Goal: Task Accomplishment & Management: Manage account settings

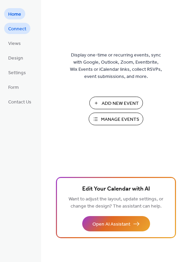
click at [16, 30] on span "Connect" at bounding box center [17, 29] width 18 height 7
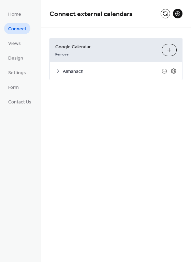
click at [168, 52] on button "Choose Calendars" at bounding box center [168, 50] width 15 height 12
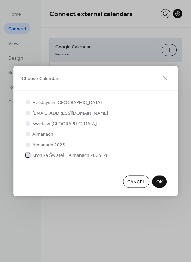
click at [29, 156] on div at bounding box center [28, 155] width 4 height 4
click at [28, 135] on icon at bounding box center [27, 133] width 3 height 3
click at [161, 179] on span "OK" at bounding box center [159, 182] width 6 height 7
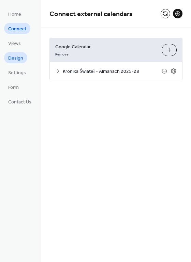
click at [18, 55] on span "Design" at bounding box center [15, 58] width 15 height 7
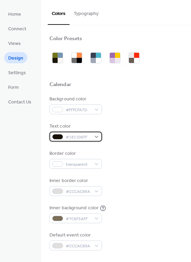
click at [95, 137] on div "#181106FF" at bounding box center [75, 137] width 52 height 10
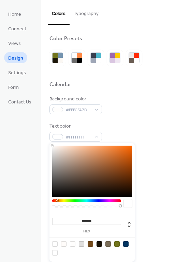
drag, startPoint x: 60, startPoint y: 149, endPoint x: 51, endPoint y: 143, distance: 11.0
click at [51, 143] on div "******* hex" at bounding box center [91, 202] width 85 height 119
click at [55, 149] on div at bounding box center [92, 171] width 80 height 51
type input "*******"
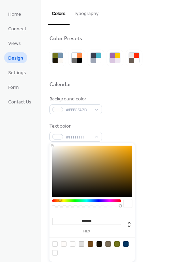
click at [49, 143] on body "Home Connect Views Design Settings Form Contact Us Design Colors Typography Col…" at bounding box center [95, 131] width 191 height 262
click at [153, 127] on div "Text color #FFFFFFFF" at bounding box center [115, 132] width 133 height 19
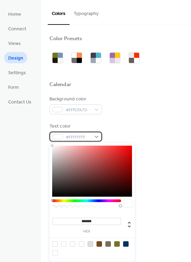
click at [96, 136] on div "#FFFFFFFF" at bounding box center [75, 137] width 52 height 10
click at [99, 244] on div at bounding box center [98, 243] width 5 height 5
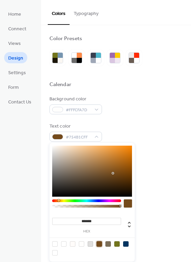
click at [77, 180] on div at bounding box center [92, 171] width 80 height 51
type input "*******"
click at [76, 181] on div at bounding box center [75, 180] width 1 height 1
click at [162, 162] on div "Border color transparent" at bounding box center [115, 159] width 133 height 19
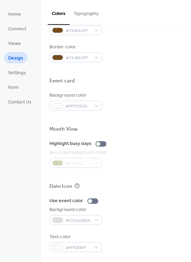
scroll to position [291, 0]
click at [91, 203] on div at bounding box center [92, 200] width 11 height 5
click at [84, 221] on div "#CCCAC89A" at bounding box center [75, 220] width 52 height 10
click at [93, 201] on div at bounding box center [95, 201] width 4 height 4
click at [20, 76] on span "Settings" at bounding box center [17, 72] width 18 height 7
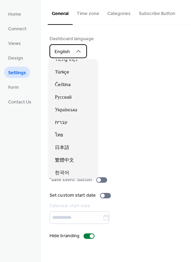
scroll to position [68, 0]
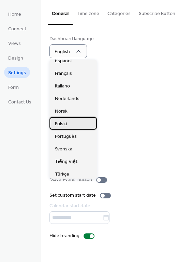
click at [72, 122] on div "Polski" at bounding box center [72, 123] width 47 height 13
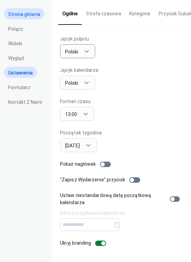
click at [24, 12] on span "Strona główna" at bounding box center [24, 14] width 32 height 7
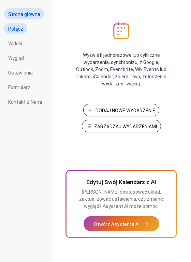
click at [19, 27] on span "Połącz" at bounding box center [15, 29] width 15 height 7
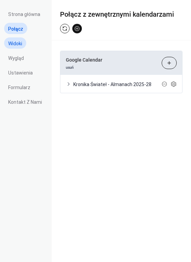
click at [17, 47] on span "Widoki" at bounding box center [15, 43] width 14 height 7
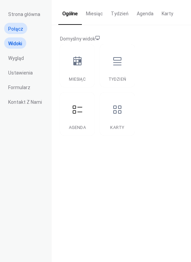
click at [21, 33] on link "Połącz" at bounding box center [15, 28] width 23 height 11
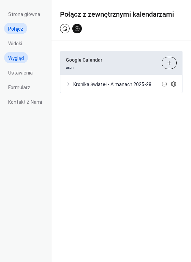
click at [18, 60] on span "Wygląd" at bounding box center [16, 58] width 16 height 7
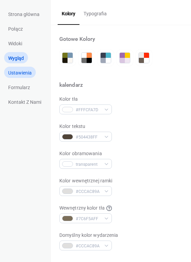
click at [17, 75] on span "Ustawienia" at bounding box center [19, 72] width 23 height 7
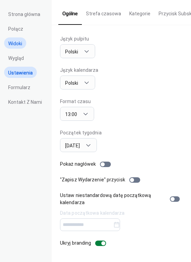
click at [19, 46] on span "Widoki" at bounding box center [15, 43] width 14 height 7
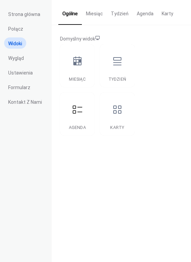
click at [146, 18] on button "Agenda" at bounding box center [144, 12] width 25 height 24
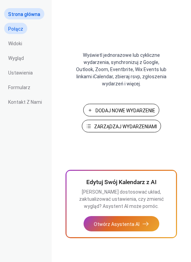
click at [18, 32] on span "Połącz" at bounding box center [15, 29] width 15 height 7
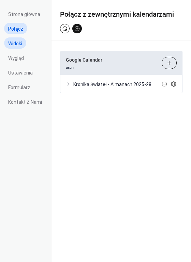
click at [17, 47] on link "Widoki" at bounding box center [15, 42] width 22 height 11
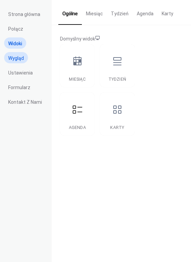
click at [21, 60] on span "Wygląd" at bounding box center [16, 58] width 16 height 7
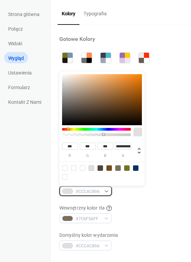
click at [107, 189] on div "#CCCAC89A" at bounding box center [85, 191] width 52 height 10
click at [126, 167] on div at bounding box center [126, 167] width 5 height 5
type input "***"
type input "**"
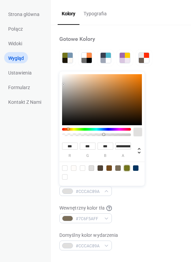
type input "*"
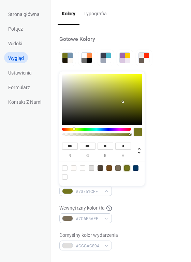
click at [142, 201] on div "Kolor tła #FFFCFA7D Kolor tekstu #504438FF Kolor obramowania transparent Kolor …" at bounding box center [120, 173] width 123 height 155
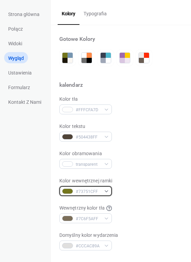
click at [108, 189] on div "#73751CFF" at bounding box center [85, 191] width 52 height 10
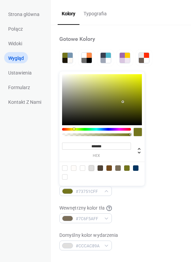
click at [92, 169] on div at bounding box center [91, 167] width 5 height 5
type input "***"
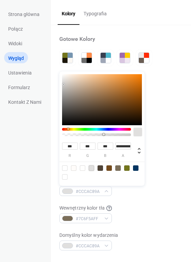
click at [154, 214] on div "Wewnętrzny kolor tła #7C6F5AFF" at bounding box center [120, 214] width 123 height 19
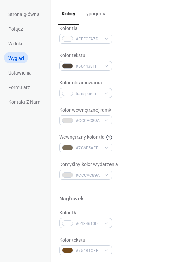
scroll to position [102, 0]
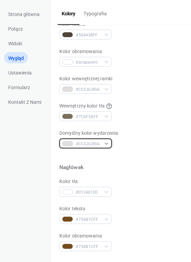
click at [104, 141] on div "#CCCAC89A" at bounding box center [85, 144] width 52 height 10
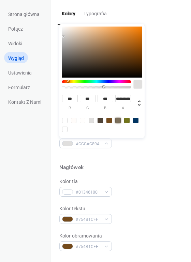
click at [119, 120] on div at bounding box center [117, 120] width 5 height 5
type input "***"
type input "**"
type input "*"
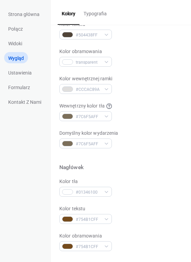
click at [140, 171] on div "Nagłówek" at bounding box center [120, 168] width 123 height 9
click at [108, 143] on div "#7C6F5AFF" at bounding box center [85, 144] width 52 height 10
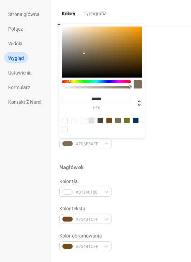
click at [92, 122] on div at bounding box center [91, 120] width 5 height 5
type input "***"
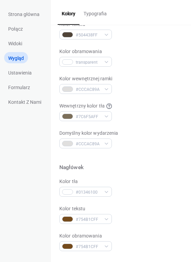
click at [134, 177] on div at bounding box center [120, 175] width 123 height 5
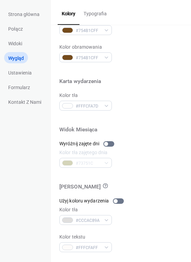
scroll to position [291, 0]
click at [120, 202] on div at bounding box center [118, 200] width 11 height 5
click at [118, 202] on div at bounding box center [118, 200] width 11 height 5
click at [139, 181] on div at bounding box center [120, 174] width 123 height 15
click at [29, 73] on span "Ustawienia" at bounding box center [19, 72] width 23 height 7
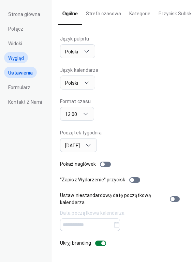
click at [21, 56] on span "Wygląd" at bounding box center [16, 58] width 16 height 7
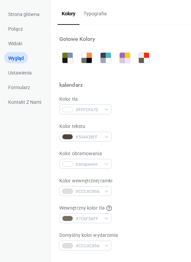
click at [93, 15] on button "Typografia" at bounding box center [94, 12] width 31 height 24
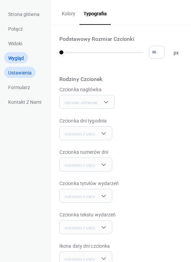
click at [31, 75] on span "Ustawienia" at bounding box center [19, 72] width 23 height 7
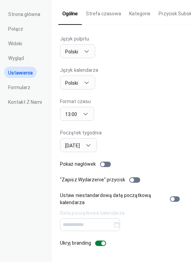
click at [112, 101] on div "Format czasu 13:00" at bounding box center [121, 109] width 122 height 23
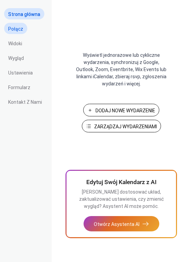
click at [18, 31] on span "Połącz" at bounding box center [15, 29] width 15 height 7
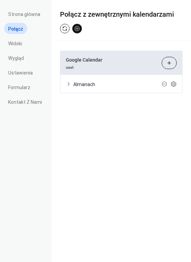
click at [170, 61] on button "Wybierz Kalendarze" at bounding box center [168, 63] width 15 height 12
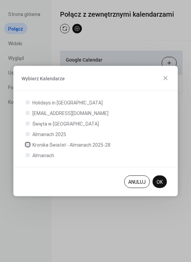
click at [28, 145] on div at bounding box center [28, 144] width 4 height 4
click at [28, 155] on icon at bounding box center [27, 155] width 3 height 3
click at [159, 183] on span "OK" at bounding box center [159, 182] width 6 height 7
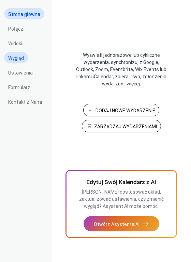
click at [19, 59] on span "Wygląd" at bounding box center [16, 58] width 16 height 7
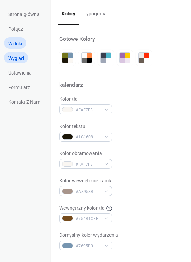
click at [17, 43] on span "Widoki" at bounding box center [15, 43] width 14 height 7
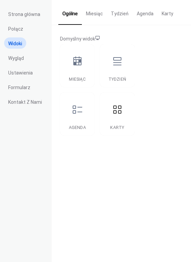
click at [168, 15] on button "Karty" at bounding box center [167, 12] width 20 height 24
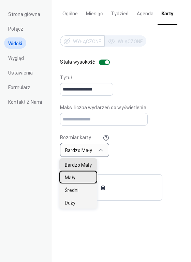
click at [83, 179] on div "Mały" at bounding box center [78, 177] width 38 height 13
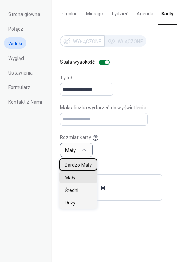
click at [83, 165] on span "Bardzo Mały" at bounding box center [78, 165] width 27 height 7
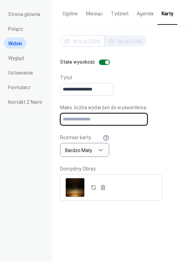
drag, startPoint x: 78, startPoint y: 119, endPoint x: 57, endPoint y: 117, distance: 20.9
click at [57, 117] on div "**********" at bounding box center [120, 118] width 139 height 186
click at [100, 119] on input "**" at bounding box center [103, 119] width 87 height 13
drag, startPoint x: 100, startPoint y: 119, endPoint x: 60, endPoint y: 121, distance: 40.2
click at [60, 121] on input "**" at bounding box center [103, 119] width 87 height 13
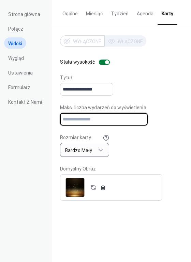
type input "**"
click at [130, 80] on div "**********" at bounding box center [121, 84] width 122 height 21
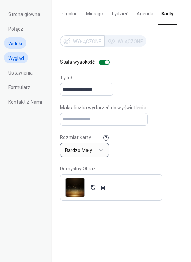
click at [20, 62] on link "Wygląd" at bounding box center [16, 57] width 24 height 11
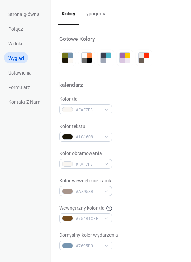
scroll to position [102, 0]
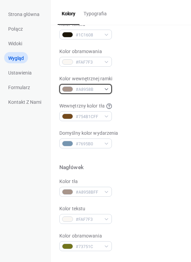
click at [108, 92] on div "#A8958B" at bounding box center [85, 89] width 52 height 10
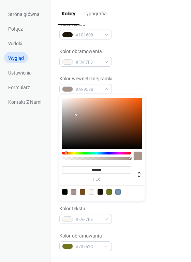
click at [135, 108] on div at bounding box center [102, 123] width 80 height 51
type input "*******"
click at [133, 84] on div "Kolor wewnętrznej ramki #CF5312FF" at bounding box center [120, 84] width 123 height 19
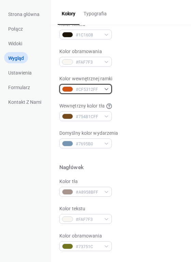
click at [106, 90] on div "#CF5312FF" at bounding box center [85, 89] width 52 height 10
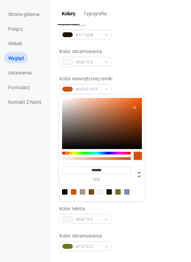
click at [82, 191] on div at bounding box center [82, 191] width 5 height 5
type input "*******"
click at [161, 134] on div "Domyślny kolor wydarzenia #7695B0" at bounding box center [120, 139] width 123 height 19
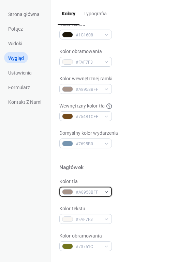
click at [103, 191] on div "#A8958BFF" at bounding box center [85, 192] width 52 height 10
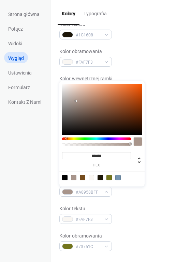
click at [90, 179] on div at bounding box center [91, 177] width 5 height 5
type input "*******"
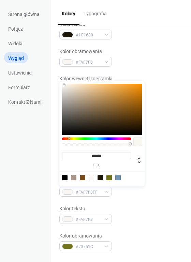
click at [156, 190] on div "Kolor tła #FAF7F3FF" at bounding box center [120, 187] width 123 height 19
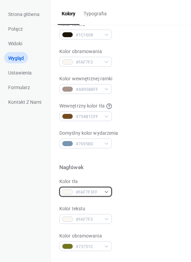
click at [102, 192] on div "#FAF7F3FF" at bounding box center [85, 192] width 52 height 10
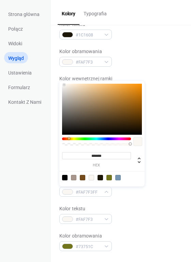
click at [76, 176] on div at bounding box center [73, 177] width 5 height 5
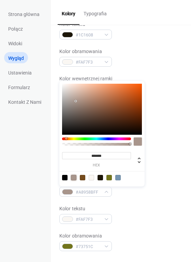
click at [112, 146] on div at bounding box center [96, 142] width 69 height 9
click at [112, 145] on div at bounding box center [96, 144] width 67 height 3
type input "***"
click at [144, 194] on div "Kolor tła #A8958BBC" at bounding box center [120, 187] width 123 height 19
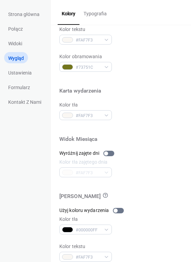
scroll to position [291, 0]
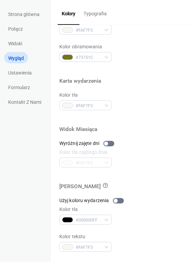
click at [101, 14] on button "Typografia" at bounding box center [94, 12] width 31 height 24
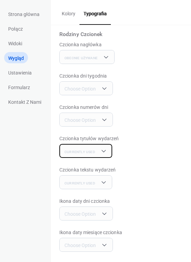
click at [108, 148] on div "Currently Used" at bounding box center [85, 151] width 53 height 14
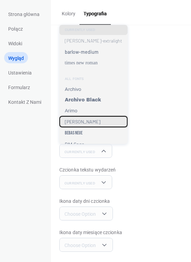
click at [98, 124] on div "[PERSON_NAME]" at bounding box center [93, 121] width 68 height 11
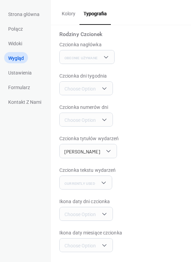
scroll to position [45, 0]
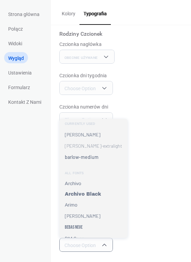
click at [134, 216] on div "Ikona daty dni czcionka Choose Option" at bounding box center [120, 209] width 123 height 23
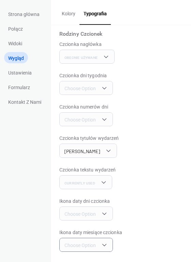
click at [66, 16] on button "Kolory" at bounding box center [69, 12] width 22 height 24
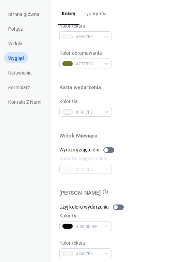
scroll to position [291, 0]
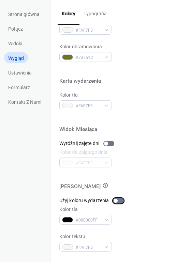
click at [120, 201] on div at bounding box center [118, 200] width 11 height 5
click at [119, 201] on div at bounding box center [121, 201] width 4 height 4
click at [28, 69] on span "Ustawienia" at bounding box center [19, 72] width 23 height 7
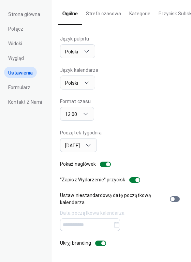
click at [103, 14] on button "Strefa czasowa" at bounding box center [103, 12] width 43 height 24
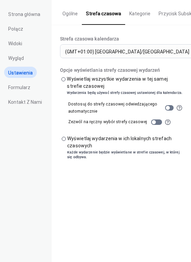
click at [131, 13] on button "Kategorie" at bounding box center [139, 12] width 29 height 24
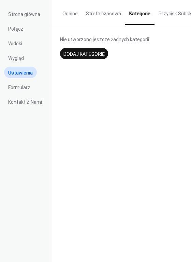
click at [97, 54] on span "Dodaj kategorię" at bounding box center [83, 54] width 41 height 7
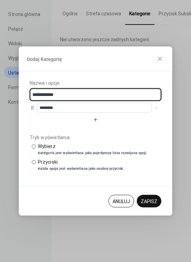
drag, startPoint x: 92, startPoint y: 96, endPoint x: 74, endPoint y: 93, distance: 18.6
click at [74, 93] on input "**********" at bounding box center [95, 95] width 131 height 13
type input "*******"
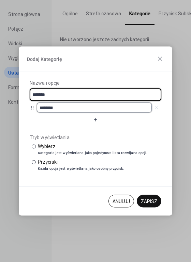
click at [65, 109] on input "********" at bounding box center [94, 108] width 115 height 10
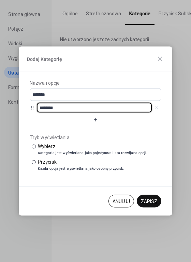
drag, startPoint x: 87, startPoint y: 107, endPoint x: 92, endPoint y: 111, distance: 6.7
click at [92, 111] on input "********" at bounding box center [94, 108] width 115 height 10
click at [76, 111] on input "********" at bounding box center [94, 108] width 115 height 10
drag, startPoint x: 76, startPoint y: 111, endPoint x: 33, endPoint y: 109, distance: 42.9
click at [33, 109] on div "********" at bounding box center [95, 108] width 131 height 10
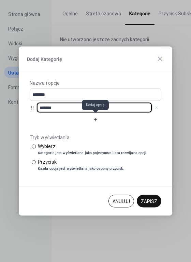
type input "*******"
click at [94, 120] on button "button" at bounding box center [95, 119] width 131 height 11
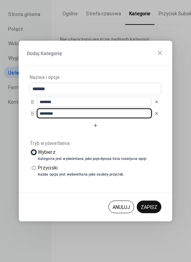
click at [69, 158] on div "Kategoria jest wyświetlana jako pojedyncza lista rozwijana opcji." at bounding box center [93, 159] width 110 height 5
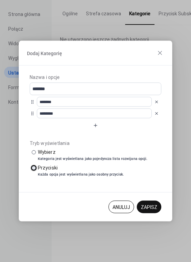
click at [34, 168] on div at bounding box center [34, 168] width 4 height 4
click at [147, 205] on span "Zapisz" at bounding box center [149, 207] width 16 height 7
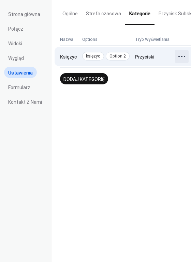
click at [177, 58] on icon at bounding box center [181, 56] width 11 height 11
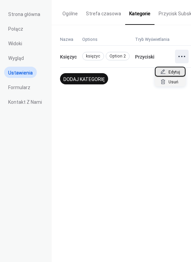
click at [170, 72] on span "Edytuj" at bounding box center [174, 72] width 12 height 7
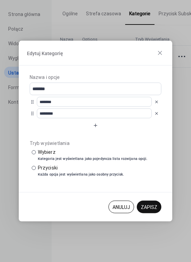
click at [156, 105] on button "button" at bounding box center [156, 102] width 10 height 10
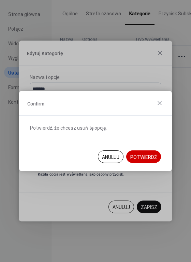
click at [146, 156] on span "Potwierdź" at bounding box center [143, 157] width 27 height 7
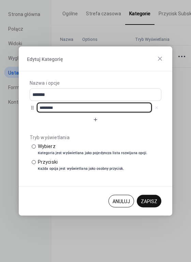
drag, startPoint x: 112, startPoint y: 107, endPoint x: 25, endPoint y: 106, distance: 86.8
click at [25, 106] on div "Nazwa i opcje ******* ******** Tryb wyświetlania ​ Wybierz Kategoria jest wyświ…" at bounding box center [95, 128] width 153 height 115
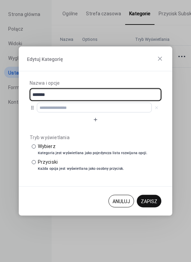
drag, startPoint x: 67, startPoint y: 96, endPoint x: 1, endPoint y: 88, distance: 66.6
click at [1, 88] on div "Edytuj Kategorię Nazwa i opcje ******* Tryb wyświetlania ​ Wybierz Kategoria je…" at bounding box center [95, 131] width 191 height 262
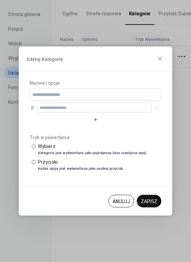
click at [155, 201] on span "Zapisz" at bounding box center [149, 201] width 16 height 7
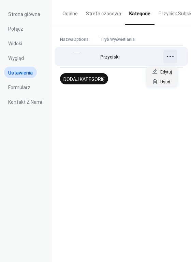
click at [168, 57] on circle at bounding box center [166, 56] width 1 height 1
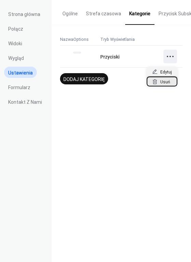
click at [165, 82] on span "Usuń" at bounding box center [165, 82] width 10 height 7
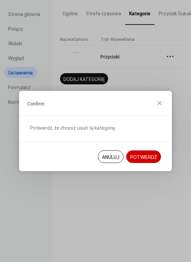
click at [148, 157] on span "Potwierdź" at bounding box center [143, 157] width 27 height 7
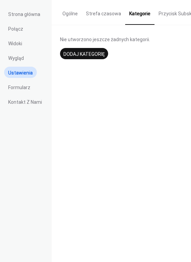
click at [171, 13] on button "Przycisk Subskrypcji" at bounding box center [180, 12] width 52 height 24
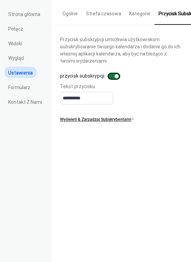
click at [112, 79] on div at bounding box center [113, 76] width 11 height 5
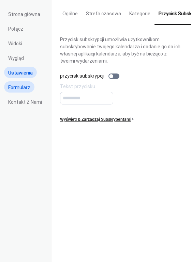
click at [21, 91] on span "Formularz" at bounding box center [19, 87] width 22 height 7
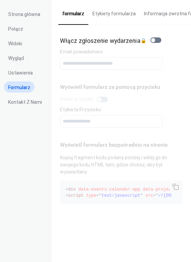
click at [110, 14] on button "Etykiety formularza" at bounding box center [113, 12] width 51 height 24
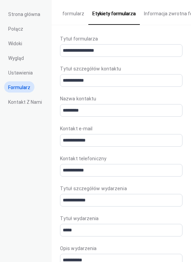
click at [153, 16] on button "Informacja zwrotna formularza" at bounding box center [178, 12] width 77 height 24
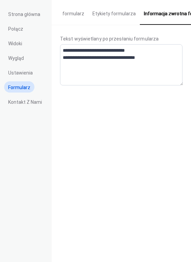
click at [71, 14] on button "formularz" at bounding box center [73, 12] width 30 height 24
